Goal: Task Accomplishment & Management: Use online tool/utility

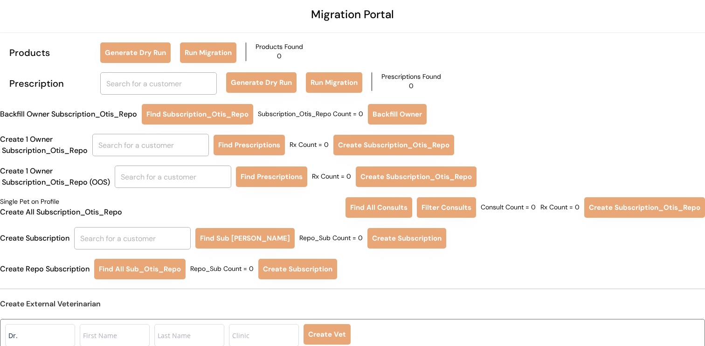
scroll to position [46, 0]
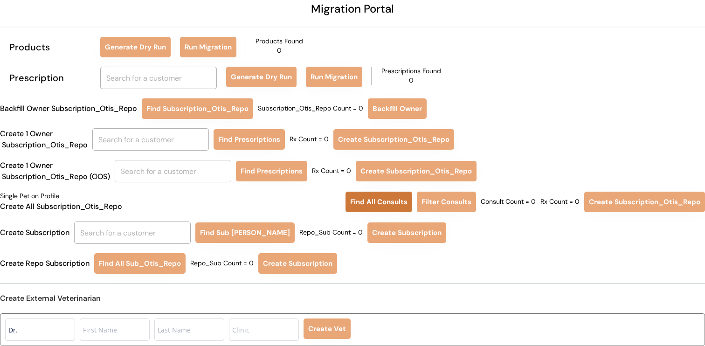
click at [363, 199] on button "Find All Consults" at bounding box center [379, 202] width 67 height 21
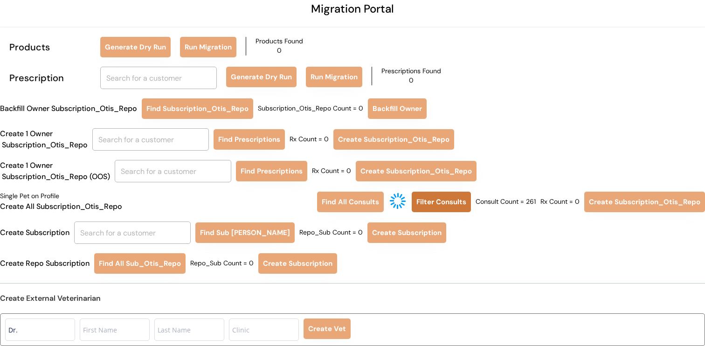
click at [426, 203] on button "Filter Consults" at bounding box center [441, 202] width 59 height 21
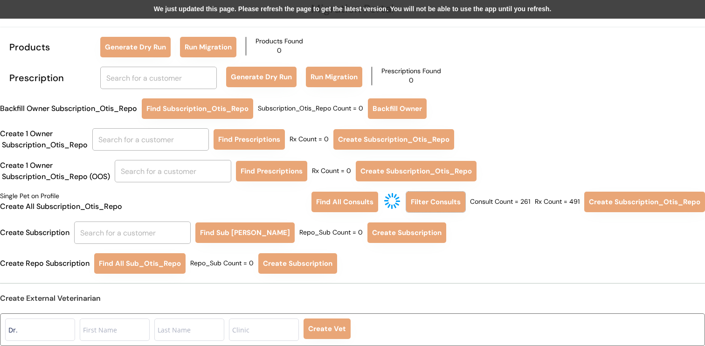
click at [243, 14] on div "We just updated this page. Please refresh the page to get the latest version. Y…" at bounding box center [352, 9] width 705 height 19
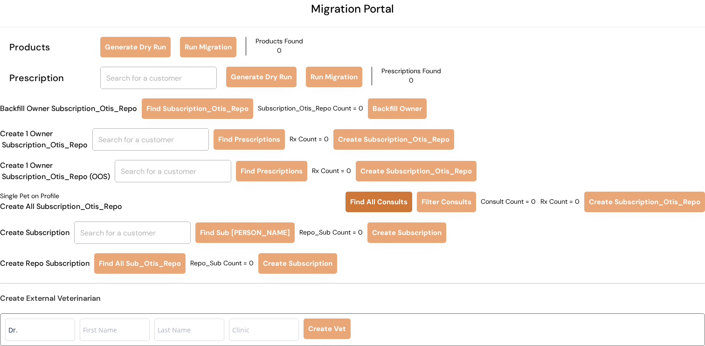
click at [362, 199] on button "Find All Consults" at bounding box center [379, 202] width 67 height 21
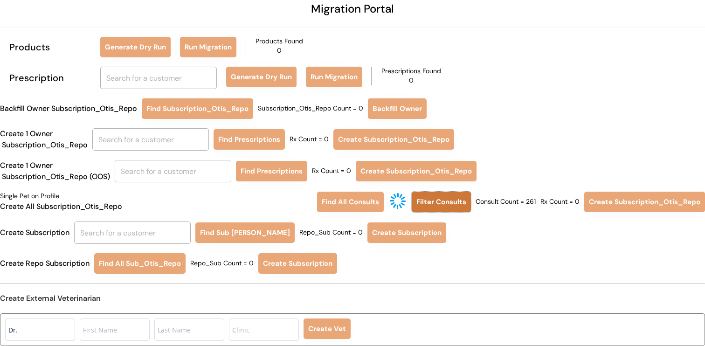
click at [441, 202] on button "Filter Consults" at bounding box center [441, 202] width 59 height 21
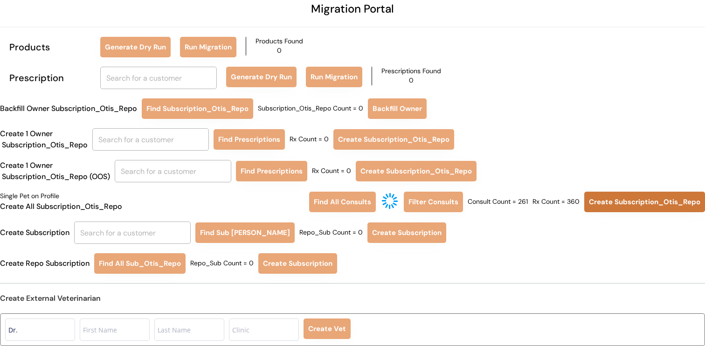
click at [647, 202] on button "Create Subscription_Otis_Repo" at bounding box center [645, 202] width 121 height 21
